Goal: Communication & Community: Answer question/provide support

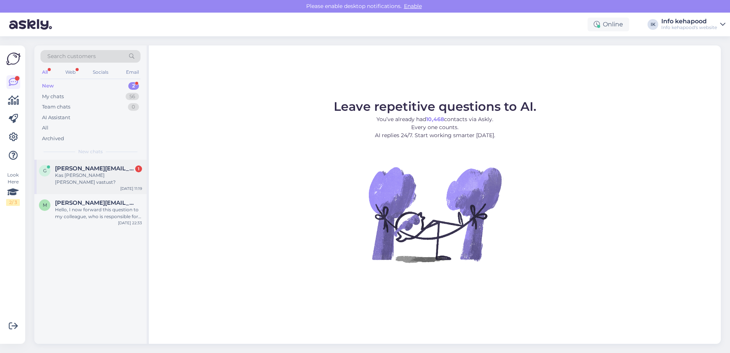
click at [97, 186] on div "g [PERSON_NAME][EMAIL_ADDRESS][DOMAIN_NAME] 1 Kas [PERSON_NAME] [PERSON_NAME] v…" at bounding box center [90, 177] width 112 height 34
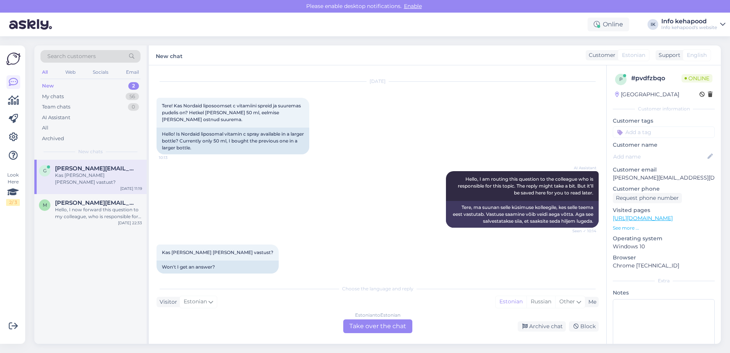
scroll to position [17, 0]
click at [377, 325] on div "Estonian to Estonian Take over the chat" at bounding box center [377, 326] width 69 height 14
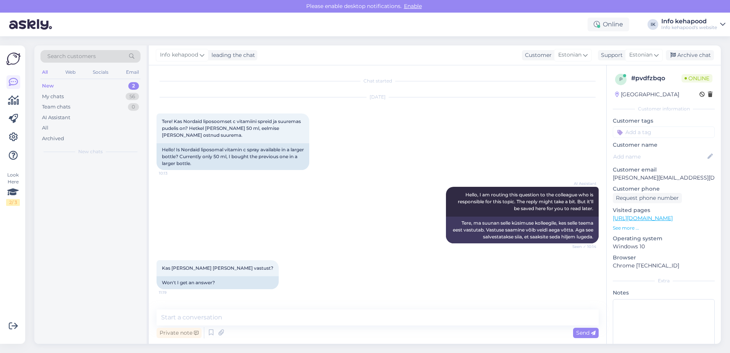
scroll to position [0, 0]
click at [322, 323] on textarea at bounding box center [378, 317] width 442 height 16
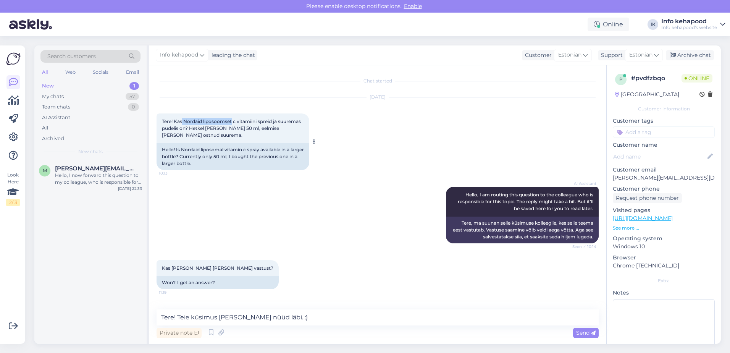
drag, startPoint x: 183, startPoint y: 120, endPoint x: 232, endPoint y: 120, distance: 48.9
click at [232, 120] on span "Tere! Kas Nordaid liposoomset c vitamiini spreid ja suuremas pudelis on? Hetkel…" at bounding box center [232, 127] width 140 height 19
copy span "Nordaid liposoomset"
click at [644, 219] on link "[URL][DOMAIN_NAME]" at bounding box center [643, 218] width 60 height 7
click at [208, 152] on div "Hello! Is Nordaid liposomal vitamin c spray available in a larger bottle? Curre…" at bounding box center [233, 156] width 153 height 27
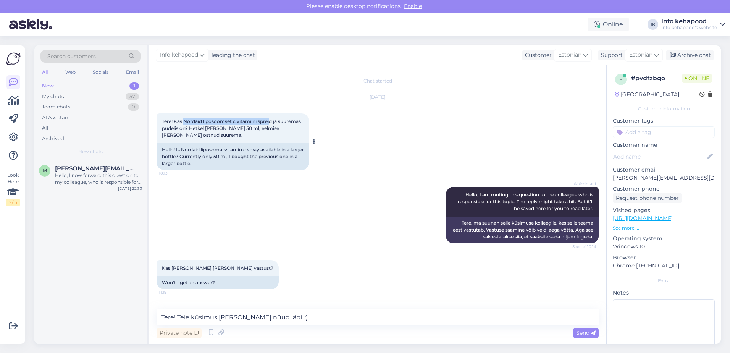
drag, startPoint x: 185, startPoint y: 121, endPoint x: 270, endPoint y: 121, distance: 85.2
click at [270, 121] on span "Tere! Kas Nordaid liposoomset c vitamiini spreid ja suuremas pudelis on? Hetkel…" at bounding box center [232, 127] width 140 height 19
copy span "Nordaid liposoomset c vitamiini sprei"
click at [317, 309] on textarea "Tere! Teie küsimus [PERSON_NAME] nüüd läbi. :)" at bounding box center [378, 317] width 442 height 16
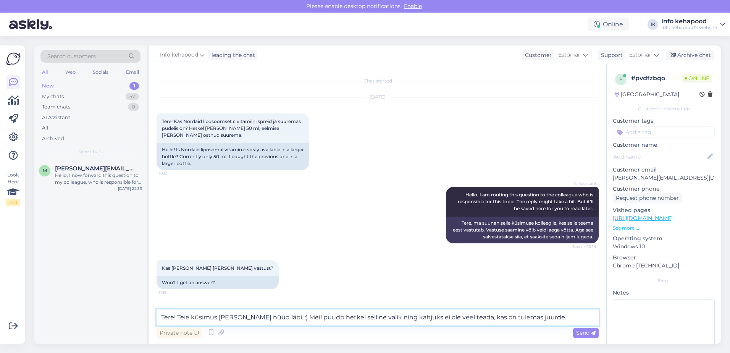
click at [299, 318] on textarea "Tere! Teie küsimus [PERSON_NAME] nüüd läbi. :) Meil puudb hetkel selline valik …" at bounding box center [378, 317] width 442 height 16
click at [545, 317] on textarea "Tere! Teie küsimus [PERSON_NAME] nüüd läbi. :) Meil puudub hetkel selline valik…" at bounding box center [378, 317] width 442 height 16
click at [364, 317] on textarea "Tere! Teie küsimus [PERSON_NAME] nüüd läbi. :) Meil puudub hetkel selline valik…" at bounding box center [378, 317] width 442 height 16
click at [548, 314] on textarea "Tere! Teie küsimus [PERSON_NAME] nüüd läbi. :) Meil puudub hetkel selline valik…" at bounding box center [378, 317] width 442 height 16
type textarea "Tere! Teie küsimus [PERSON_NAME] nüüd läbi. :) Meil puudub hetkel selline valik…"
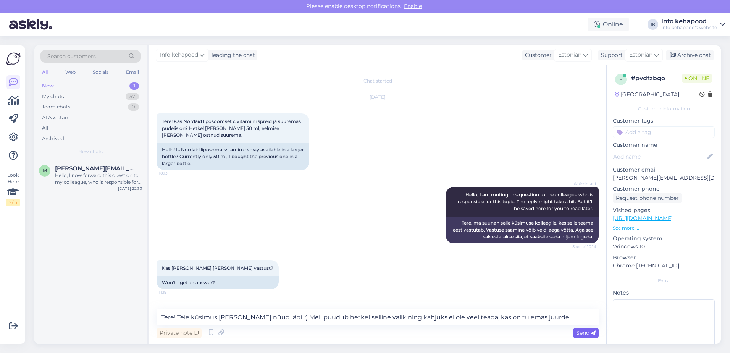
click at [582, 333] on span "Send" at bounding box center [585, 332] width 19 height 7
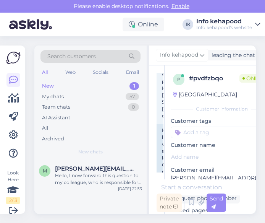
scroll to position [157, 0]
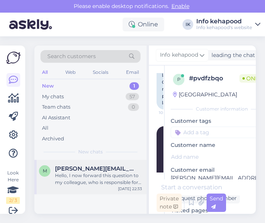
click at [103, 181] on div "Hello, I now forward this question to my colleague, who is responsible for this…" at bounding box center [98, 179] width 87 height 14
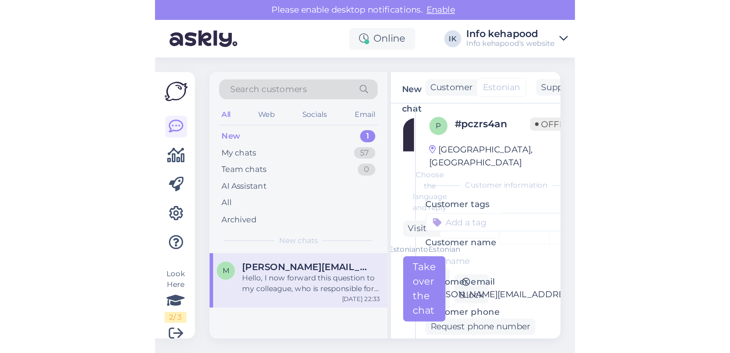
scroll to position [0, 0]
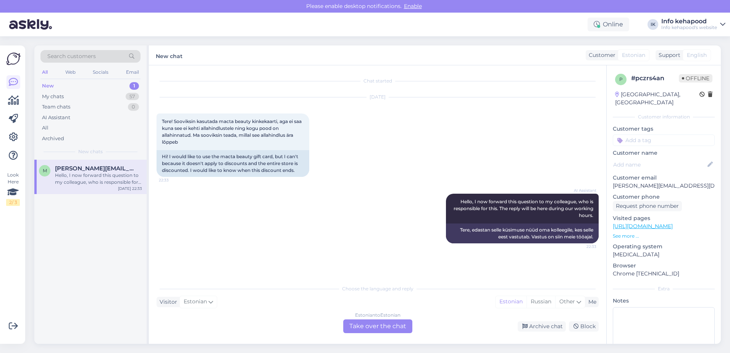
click at [86, 267] on div "m [PERSON_NAME][EMAIL_ADDRESS][DOMAIN_NAME] Hello, I now forward this question …" at bounding box center [90, 252] width 112 height 184
click at [116, 96] on div "My chats 57" at bounding box center [90, 96] width 100 height 11
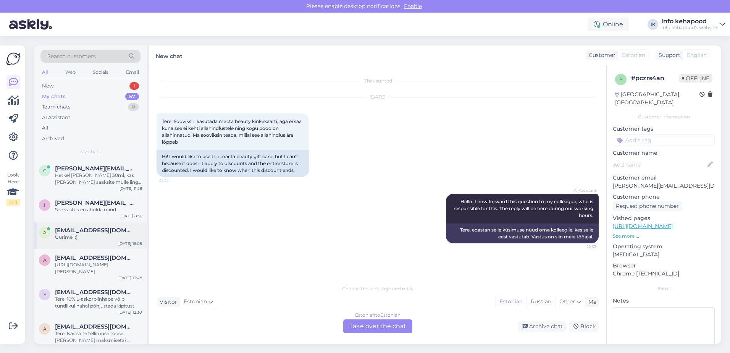
click at [95, 237] on div "Uurime. :)" at bounding box center [98, 237] width 87 height 7
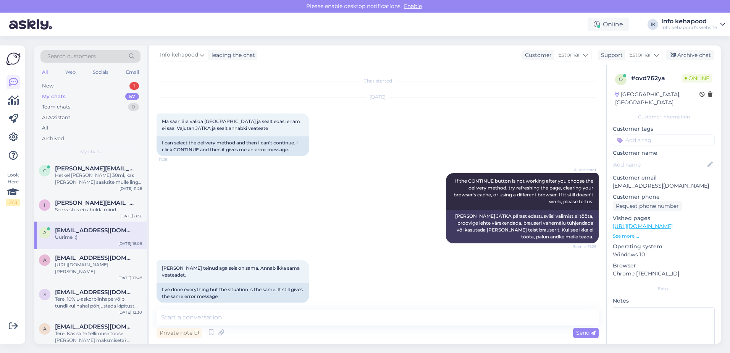
scroll to position [196, 0]
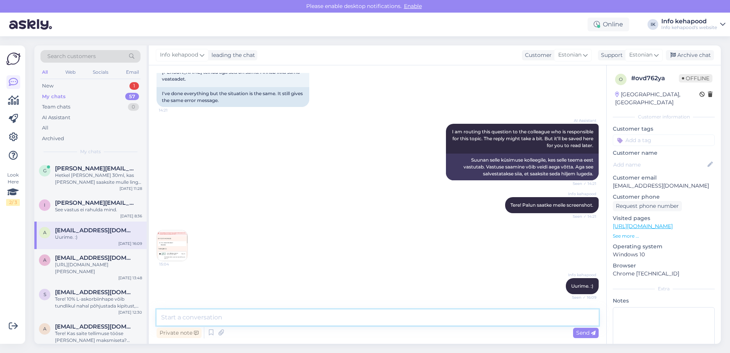
click at [383, 317] on textarea at bounding box center [378, 317] width 442 height 16
type textarea "Tere! Endiselt uurime, vabandame viivituse pärast!"
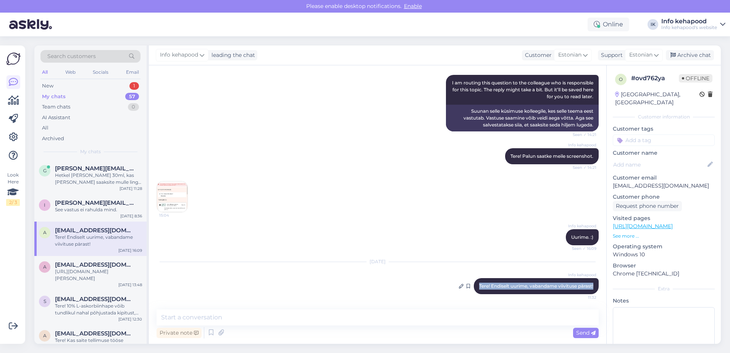
drag, startPoint x: 470, startPoint y: 286, endPoint x: 593, endPoint y: 287, distance: 122.6
click at [593, 287] on div "Info kehapood Tere! Endiselt uurime, vabandame viivituse pärast! 11:32" at bounding box center [536, 286] width 125 height 16
copy span "Tere! Endiselt uurime, vabandame viivituse pärast!"
click at [58, 94] on div "My chats" at bounding box center [54, 97] width 24 height 8
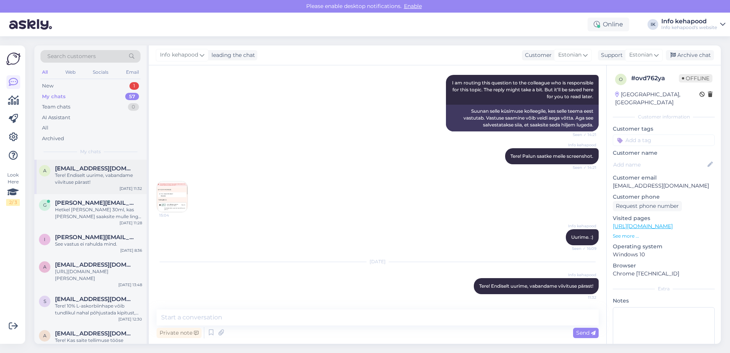
click at [101, 192] on div "a [EMAIL_ADDRESS][DOMAIN_NAME] Tere! Endiselt uurime, vabandame viivituse päras…" at bounding box center [90, 177] width 112 height 34
click at [105, 214] on div "Hetkel [PERSON_NAME] 30ml, kas [PERSON_NAME] saaksite mulle lingi ka saata. :)" at bounding box center [98, 213] width 87 height 14
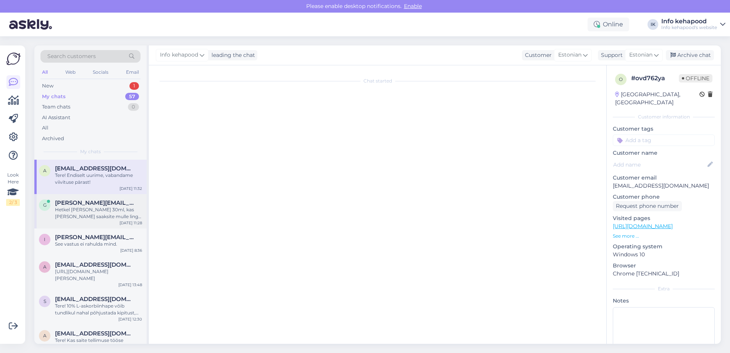
scroll to position [74, 0]
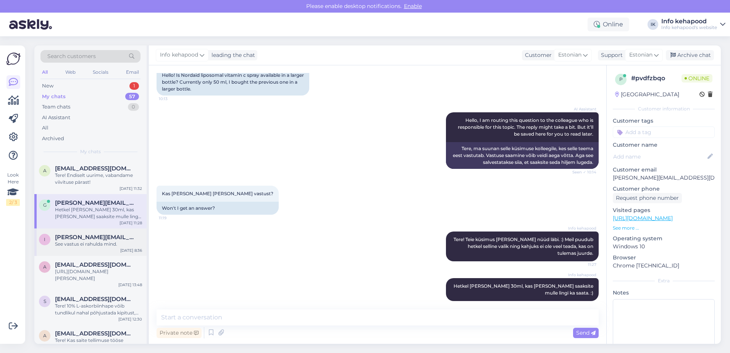
click at [73, 249] on div "i [PERSON_NAME][EMAIL_ADDRESS][DOMAIN_NAME] See vastus ei rahulda mind. [DATE] …" at bounding box center [90, 241] width 112 height 27
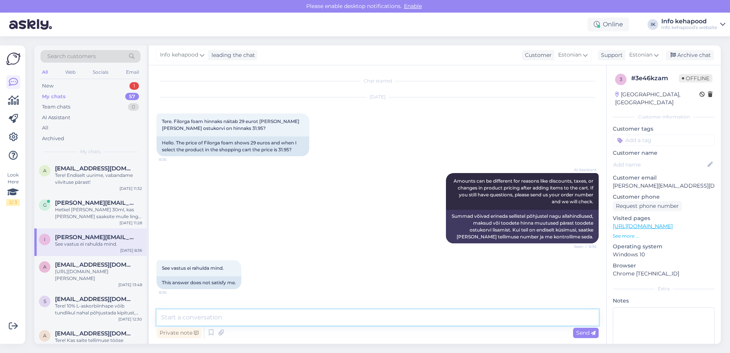
click at [254, 324] on textarea at bounding box center [378, 317] width 442 height 16
type textarea "Tere! Meil tehniline türge"
click at [523, 24] on div "Please enable desktop notifications. Enable Online IK Info kehapood Info kehapo…" at bounding box center [365, 176] width 730 height 353
